Goal: Navigation & Orientation: Find specific page/section

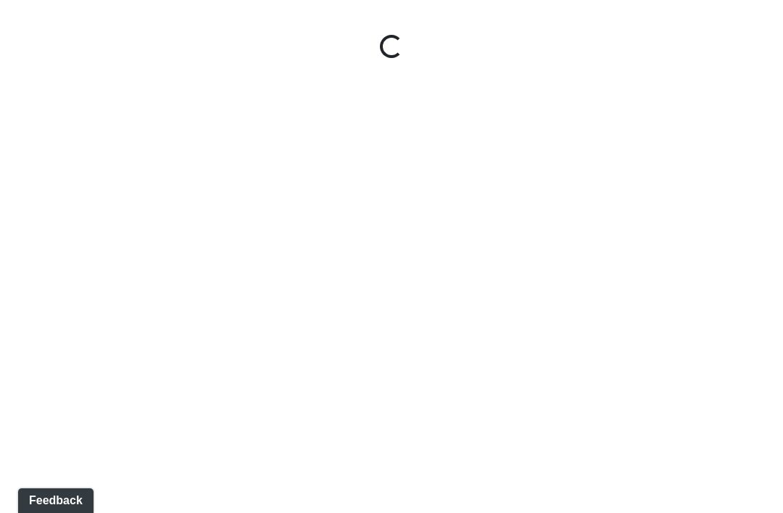
select select "wFHxNbsQnR8LRQQy4E5n9h"
select select "pTRBGkJoNn71SQFXgUaWoS"
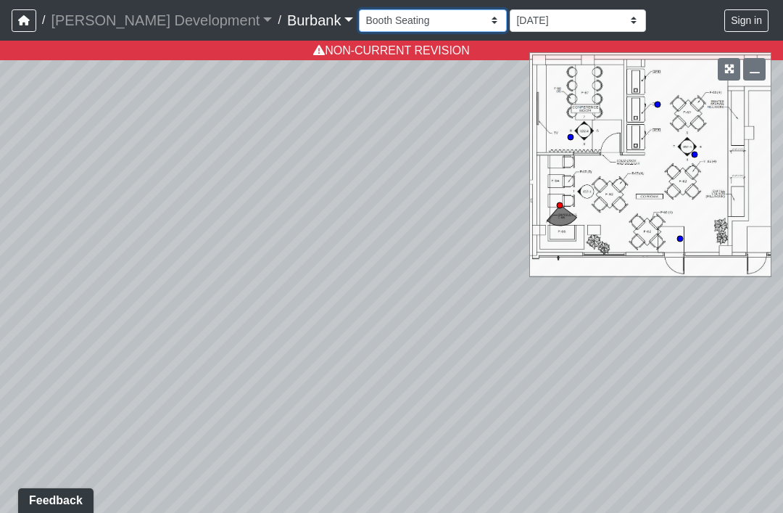
click at [418, 21] on select "Couch Counter Entry Pool Table Seating Cardio Entry Weights Archway Flatscreen …" at bounding box center [433, 20] width 148 height 22
select select "4PMbX4aT4MQRpT3P6tQpEp"
select select "pTRBGkJoNn71SQFXgUaWoS"
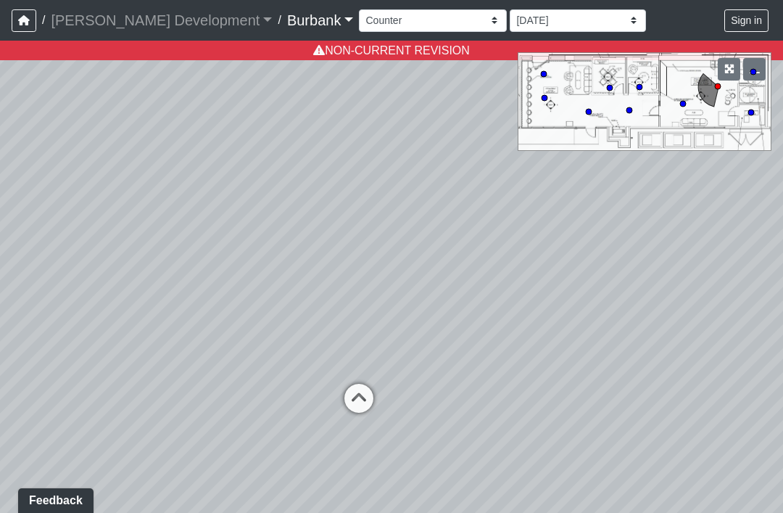
click at [691, 307] on div "Loading... Conference Room Loading... Counters Loading... Entry Loading... Make…" at bounding box center [391, 277] width 783 height 472
click at [366, 401] on icon at bounding box center [359, 406] width 44 height 44
select select "uFaLL5Sxf4GznXh2F2Kwek"
select select "pTRBGkJoNn71SQFXgUaWoS"
click at [382, 312] on icon at bounding box center [395, 310] width 44 height 44
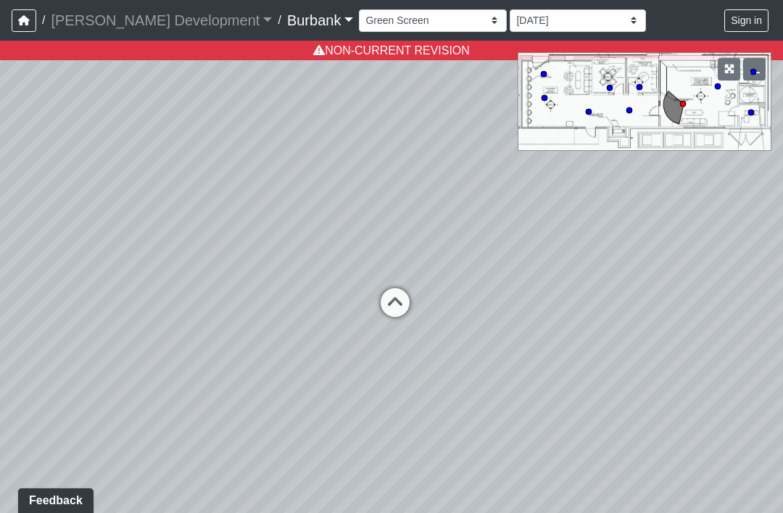
select select "nQajC6rrux7Ufa4pD3HEXN"
select select "pTRBGkJoNn71SQFXgUaWoS"
click at [386, 341] on icon at bounding box center [396, 353] width 44 height 44
select select "qV81UQBC6qXTYTubKuNmpc"
select select "pTRBGkJoNn71SQFXgUaWoS"
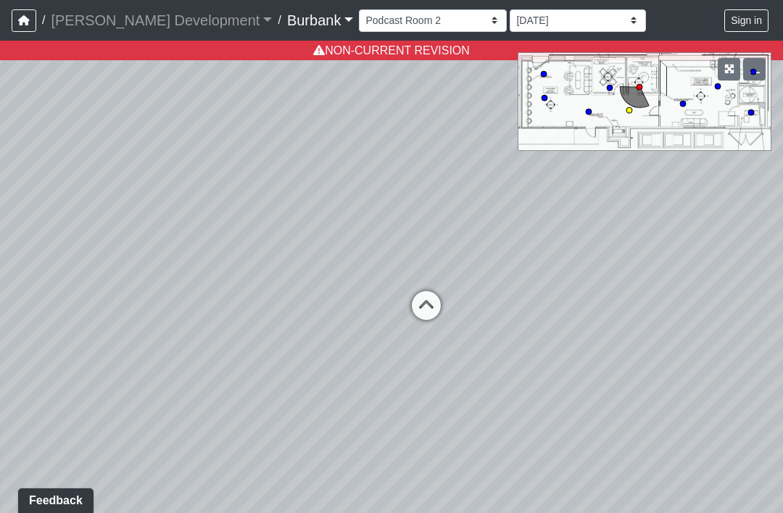
click at [437, 302] on icon at bounding box center [427, 313] width 44 height 44
select select "nQajC6rrux7Ufa4pD3HEXN"
select select "pTRBGkJoNn71SQFXgUaWoS"
click at [350, 306] on icon at bounding box center [368, 294] width 44 height 44
select select "uFaLL5Sxf4GznXh2F2Kwek"
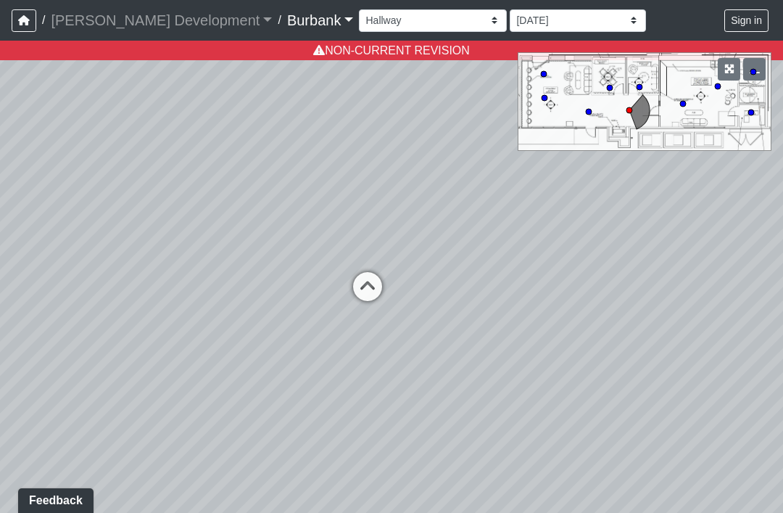
select select "pTRBGkJoNn71SQFXgUaWoS"
click at [429, 44] on span "NON-CURRENT REVISION" at bounding box center [391, 50] width 157 height 12
select select "uFaLL5Sxf4GznXh2F2Kwek"
select select "iRFnu5FpivHjSJ5xLJ4Cox"
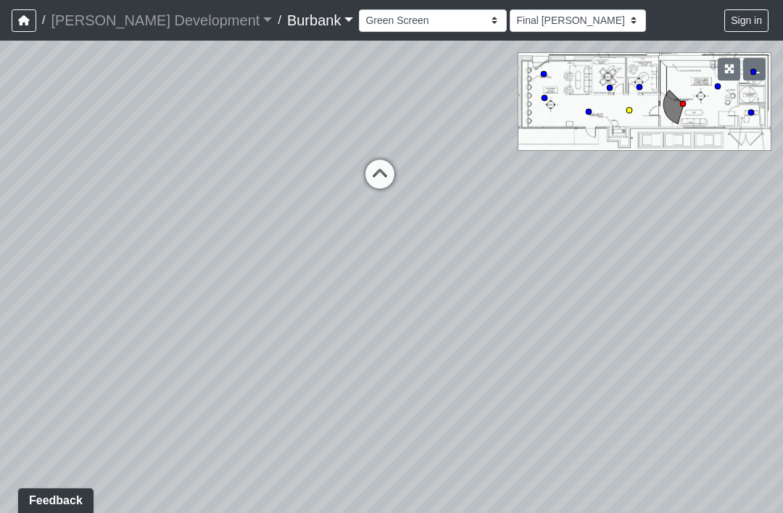
click at [376, 174] on icon at bounding box center [380, 182] width 44 height 44
click at [453, 275] on icon at bounding box center [446, 283] width 44 height 44
select select "966acjv8ELDNQ1d2Ue2wEy"
